Goal: Task Accomplishment & Management: Complete application form

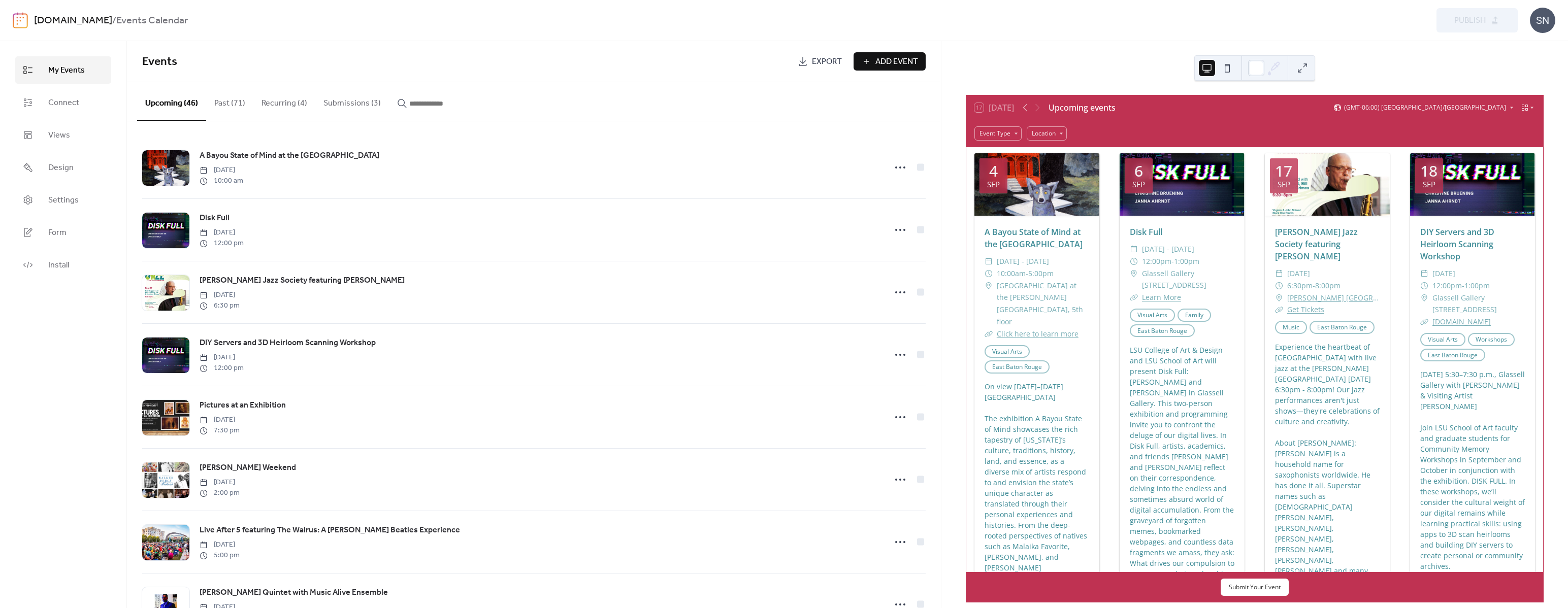
click at [329, 109] on button "Submissions (3)" at bounding box center [352, 100] width 74 height 37
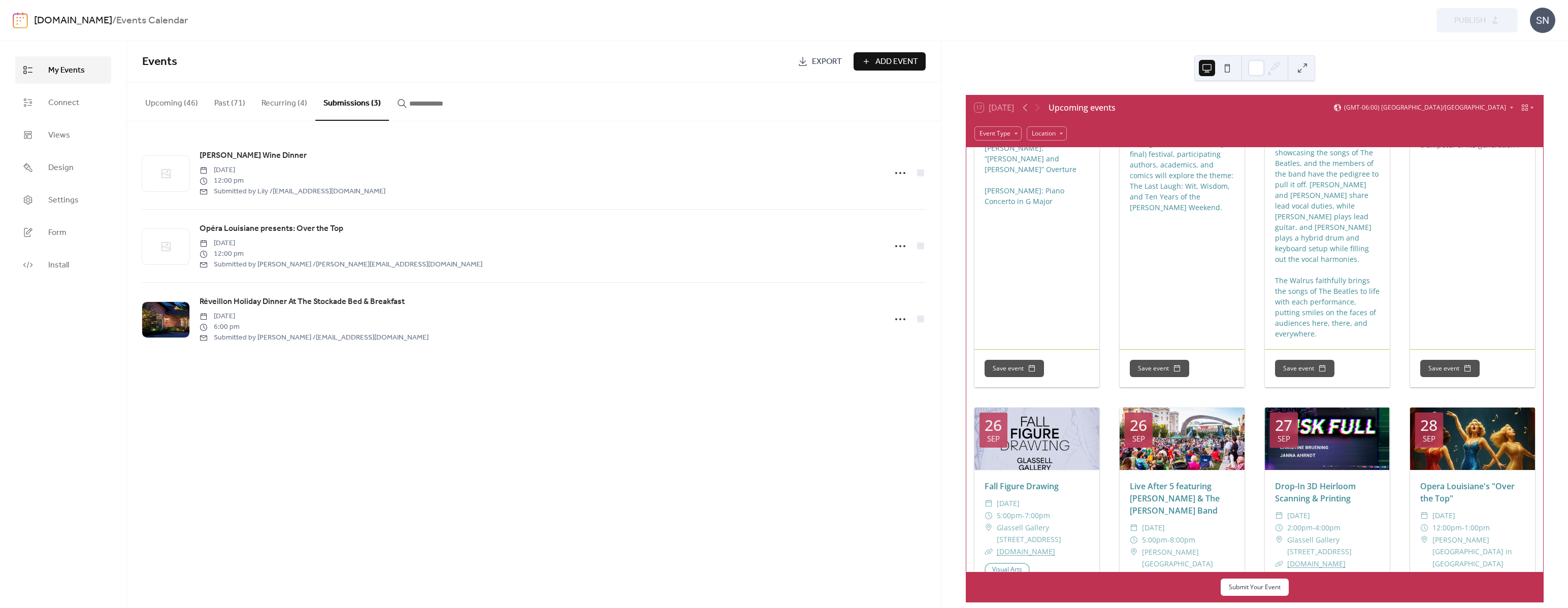
scroll to position [1821, 0]
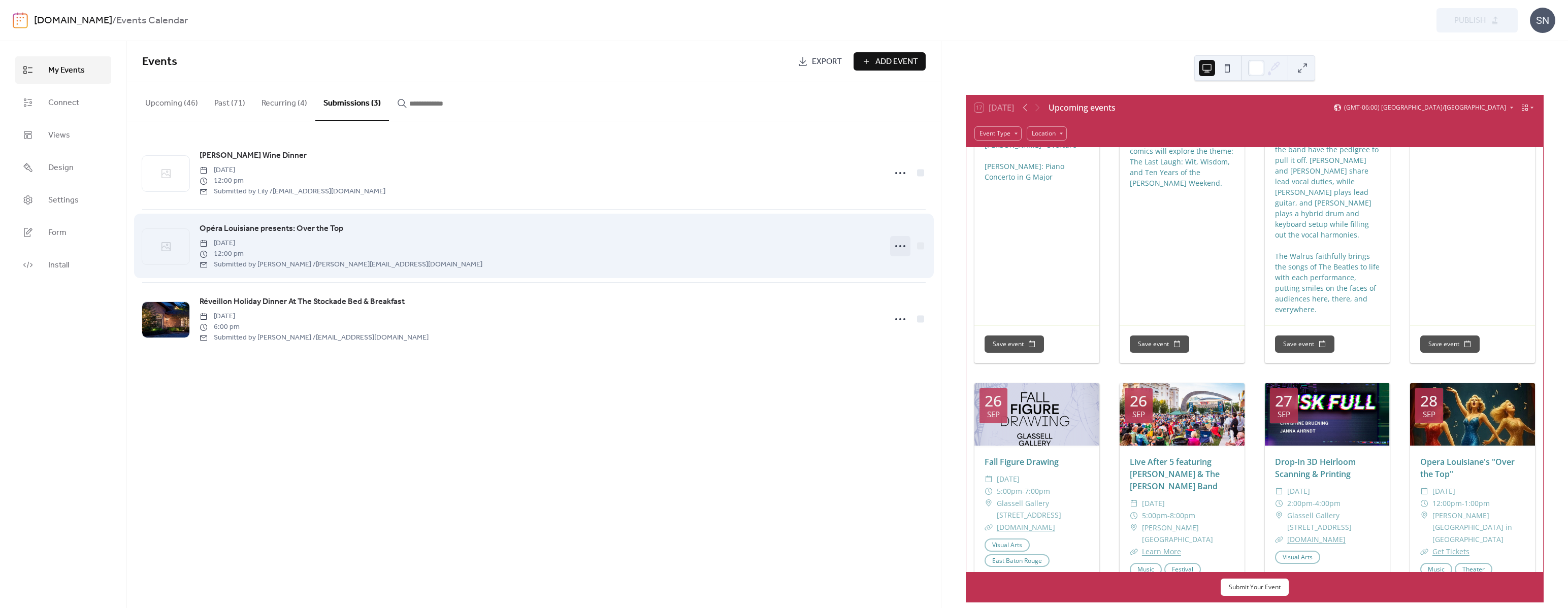
click at [897, 247] on icon at bounding box center [901, 247] width 17 height 17
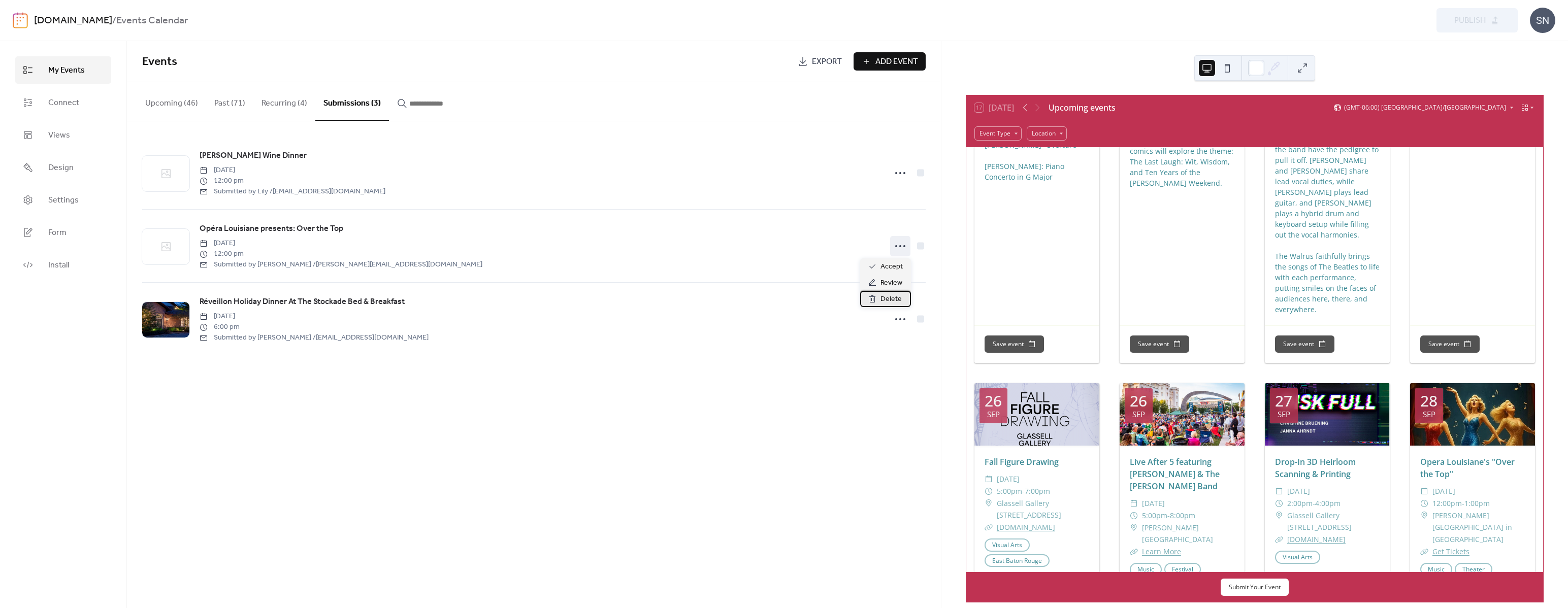
click at [904, 300] on div "Delete" at bounding box center [885, 299] width 51 height 17
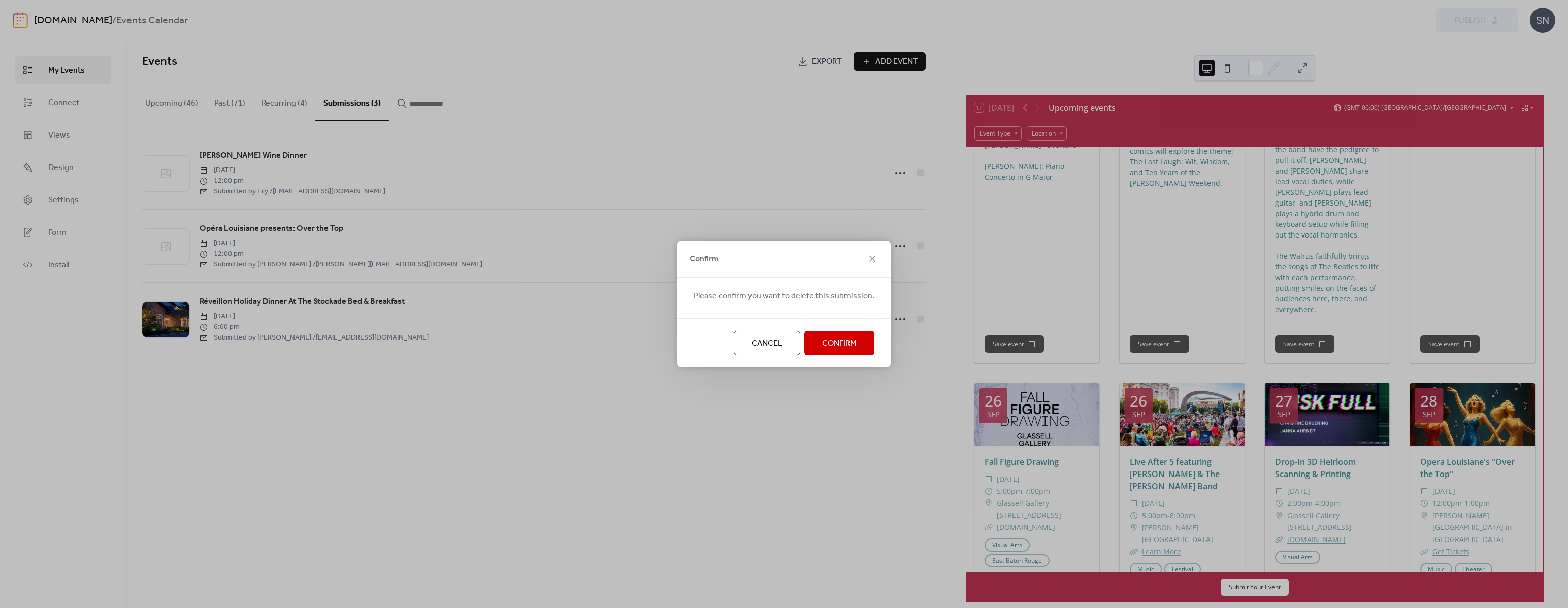
click at [851, 340] on span "Confirm" at bounding box center [839, 343] width 34 height 12
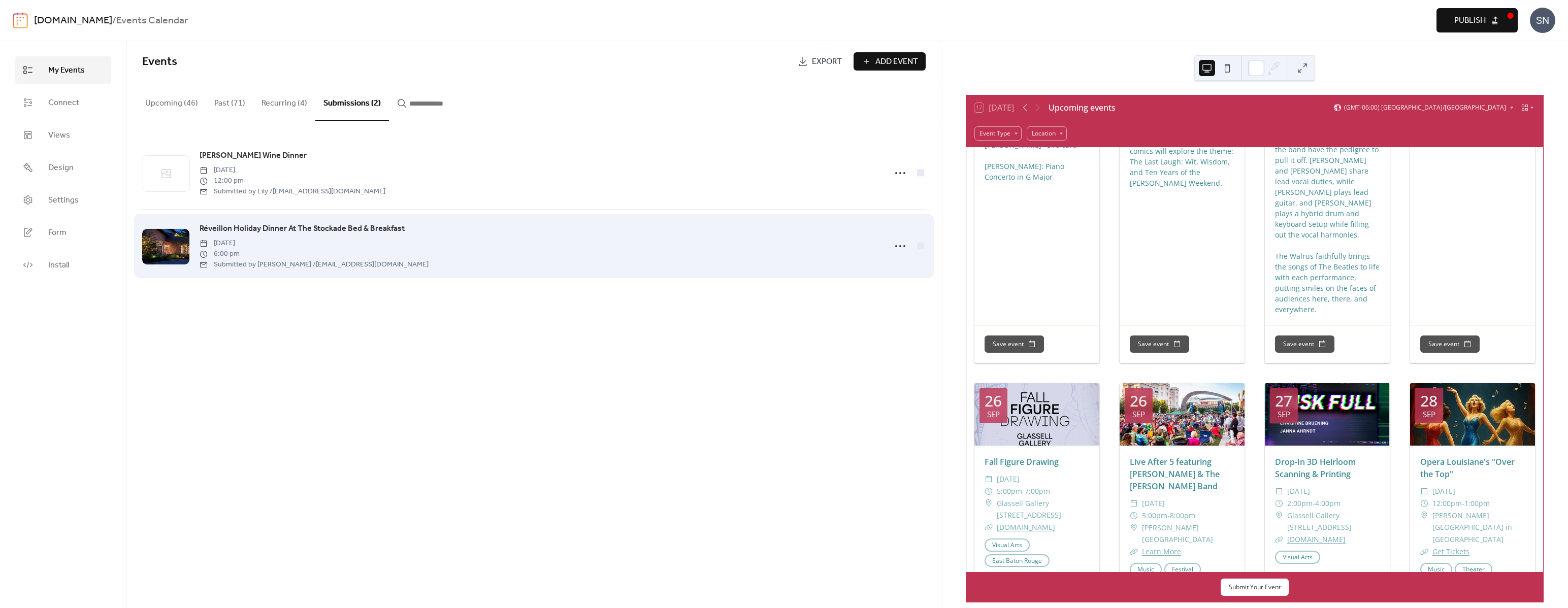
click at [385, 231] on span "Réveillon Holiday Dinner At The Stockade Bed & Breakfast" at bounding box center [302, 229] width 205 height 12
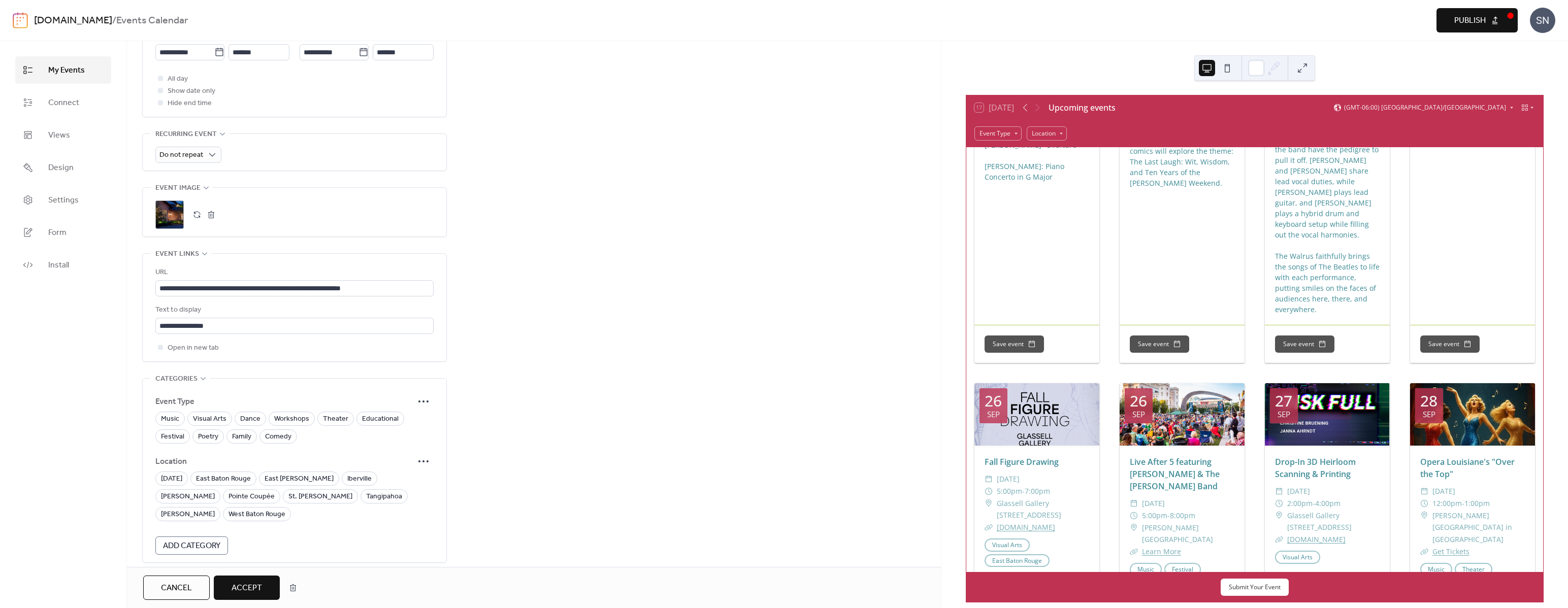
scroll to position [471, 0]
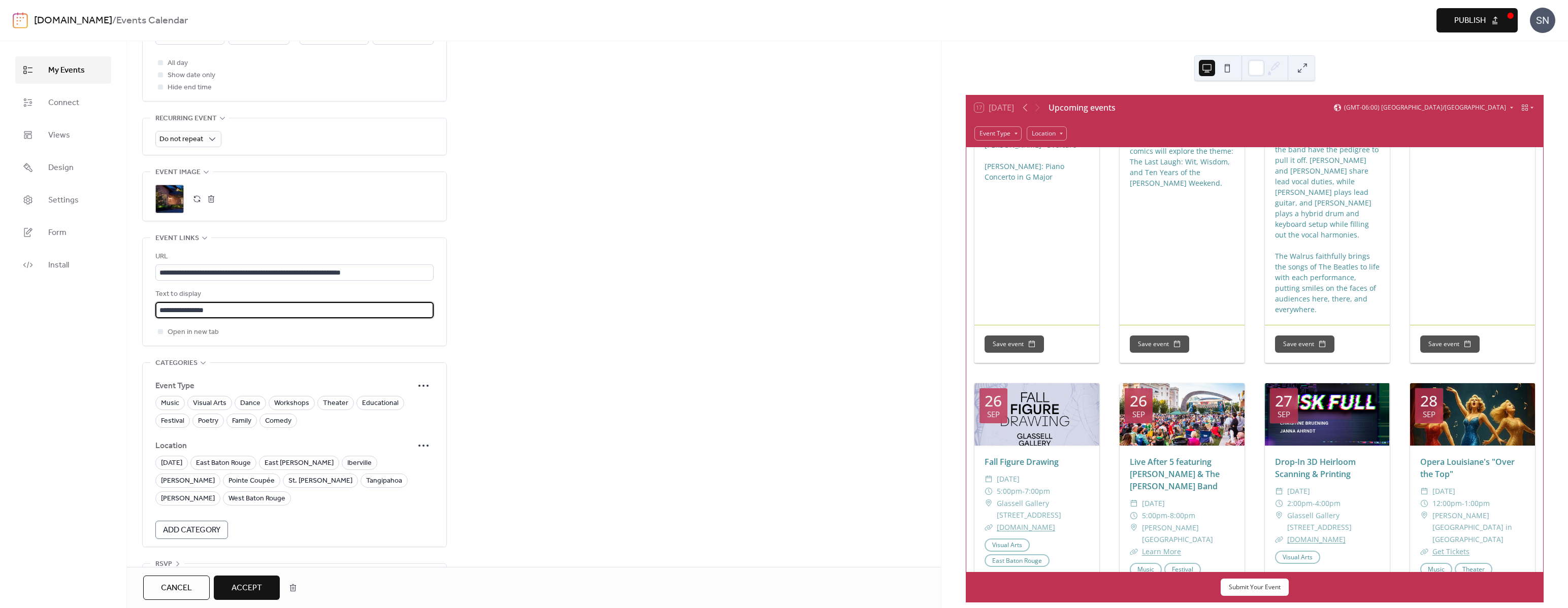
click at [271, 302] on input "**********" at bounding box center [294, 310] width 278 height 17
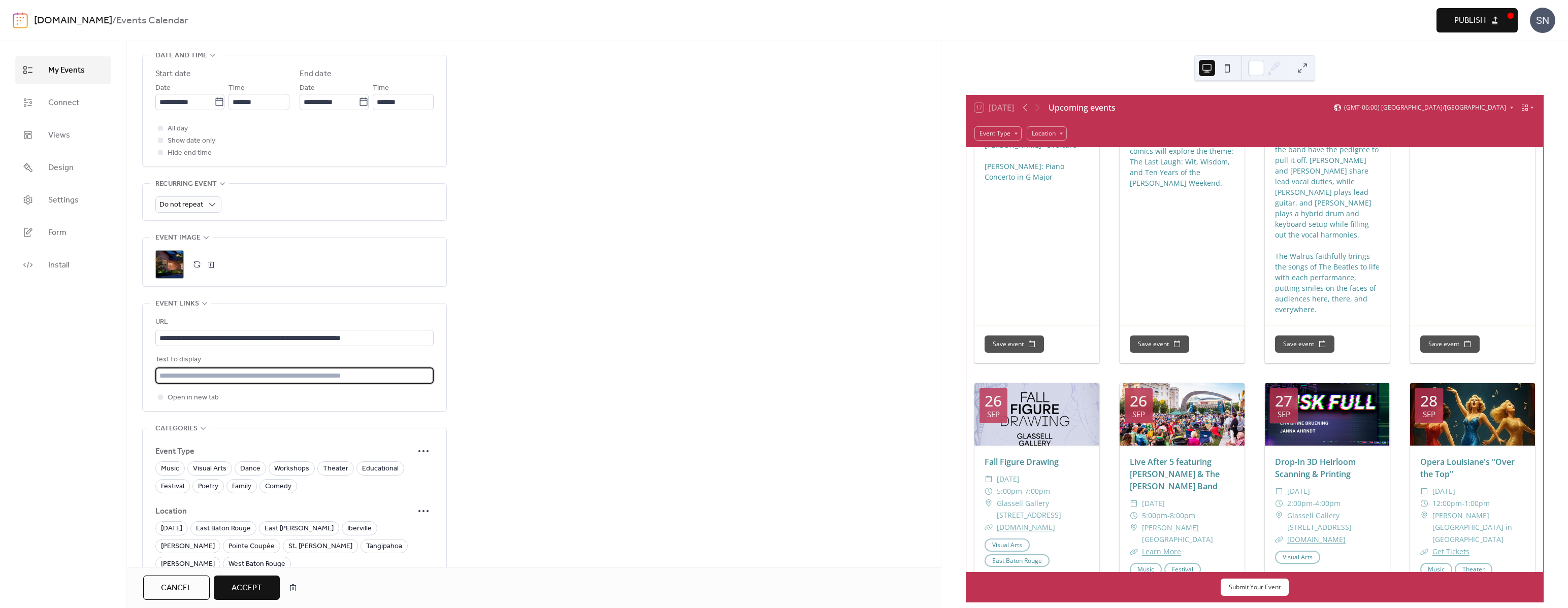
scroll to position [409, 0]
click at [397, 365] on input "text" at bounding box center [294, 373] width 278 height 17
type input "**********"
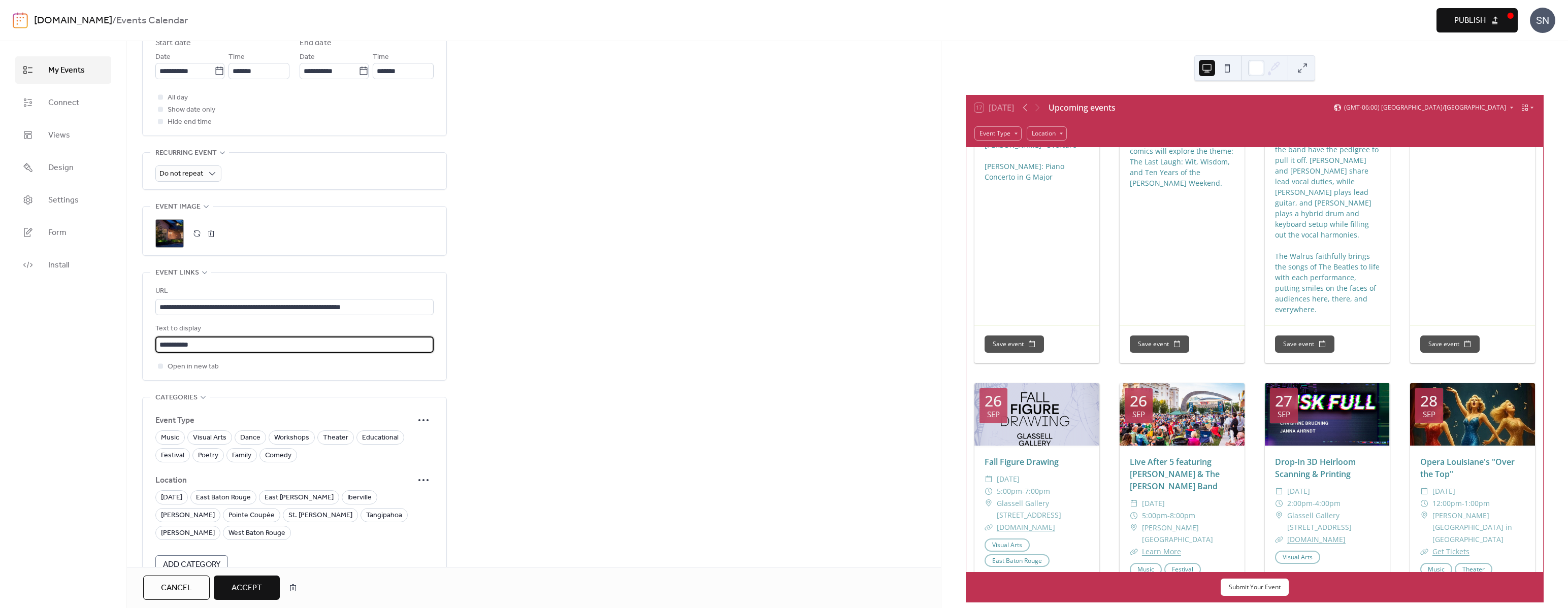
scroll to position [471, 0]
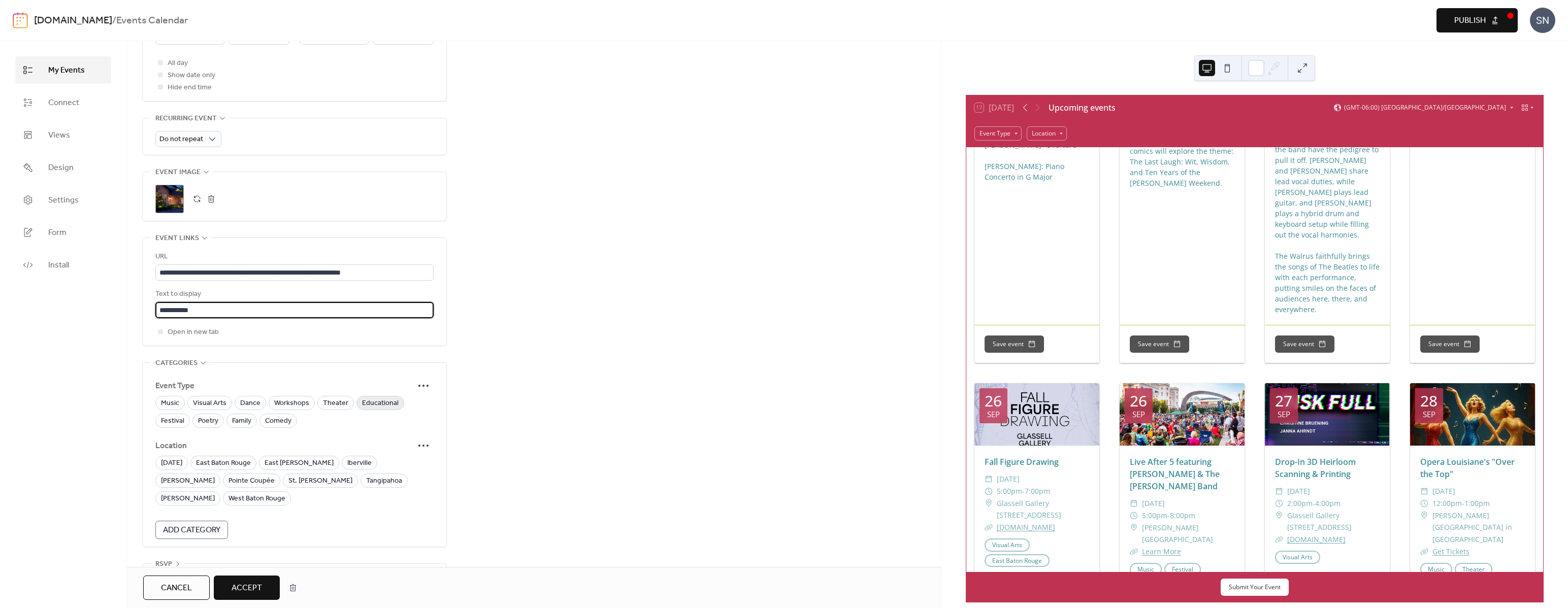
click at [375, 397] on span "Educational" at bounding box center [381, 403] width 37 height 12
click at [167, 415] on span "Festival" at bounding box center [172, 421] width 24 height 12
click at [249, 457] on span "East Baton Rouge" at bounding box center [223, 463] width 55 height 12
click at [249, 585] on span "Accept" at bounding box center [247, 588] width 31 height 12
